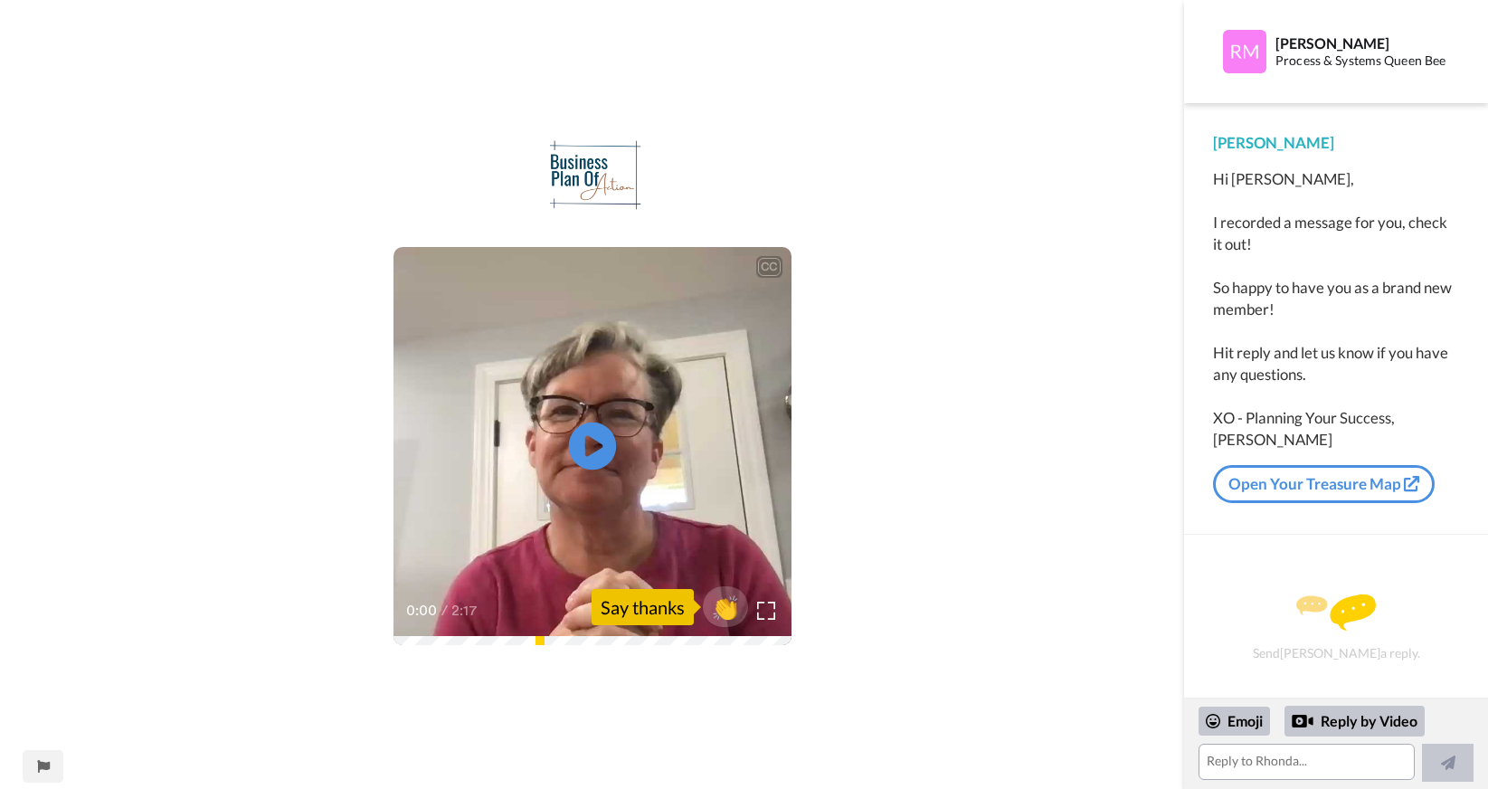
click at [587, 446] on icon "Play/Pause" at bounding box center [592, 446] width 48 height 86
click at [624, 619] on div "Say thanks" at bounding box center [642, 607] width 102 height 36
click at [732, 603] on span "👏" at bounding box center [724, 607] width 57 height 36
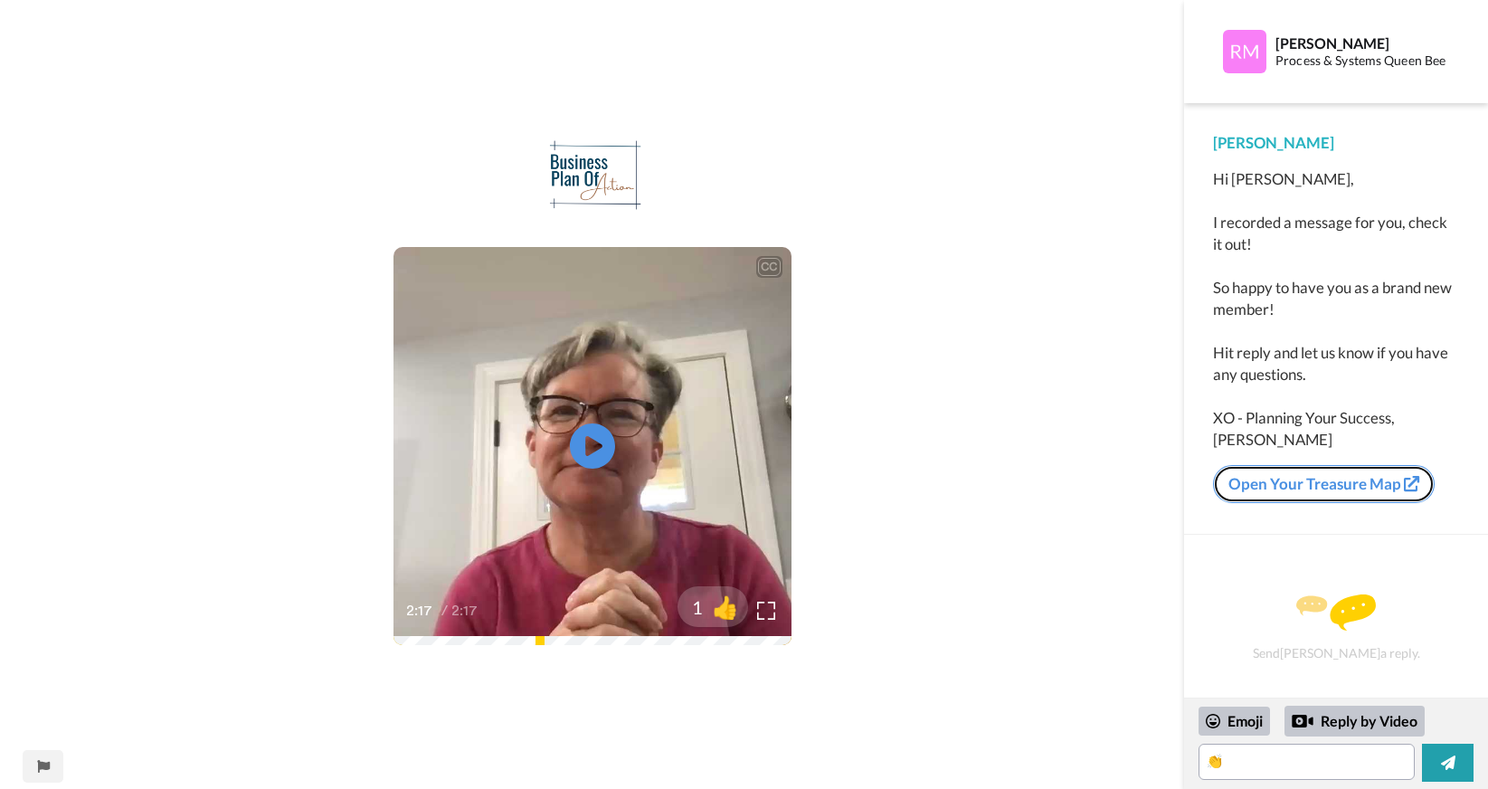
click at [1333, 481] on link "Open Your Treasure Map" at bounding box center [1324, 484] width 222 height 38
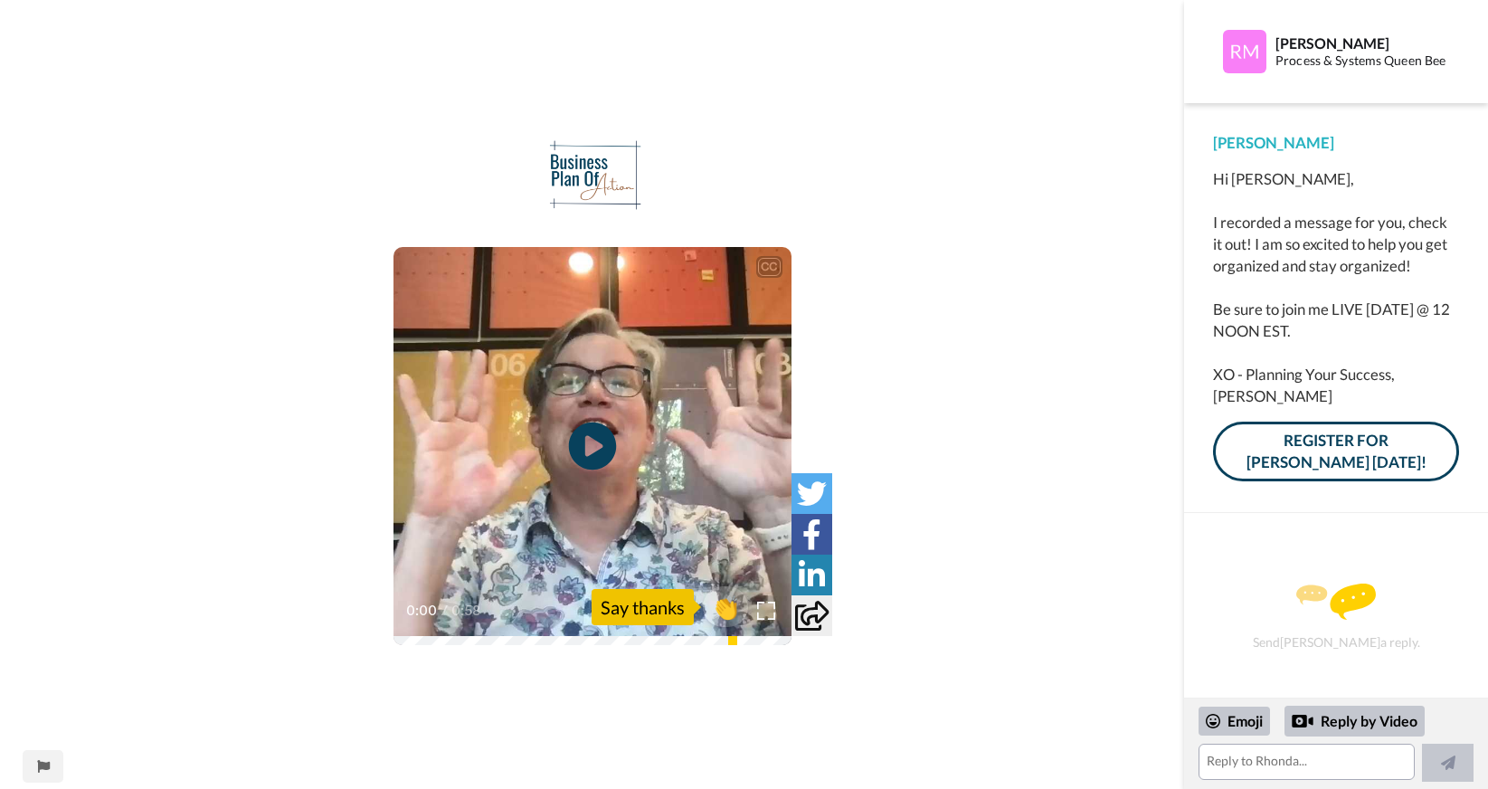
click at [581, 443] on icon at bounding box center [592, 446] width 48 height 48
click at [716, 604] on span "👏" at bounding box center [724, 607] width 57 height 36
